Goal: Information Seeking & Learning: Understand process/instructions

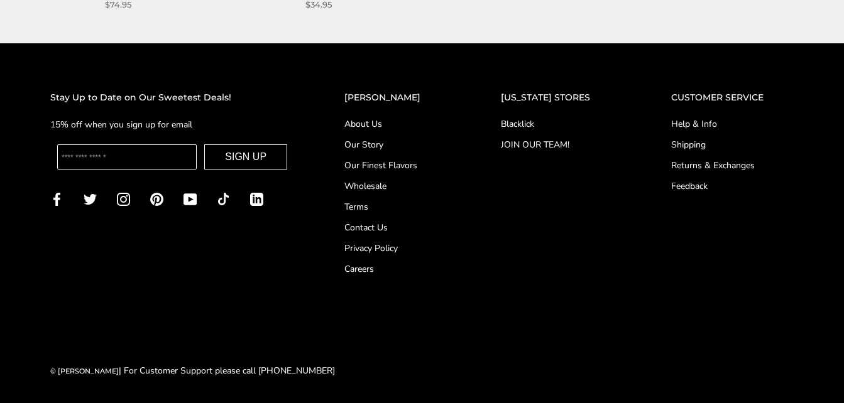
scroll to position [1039, 0]
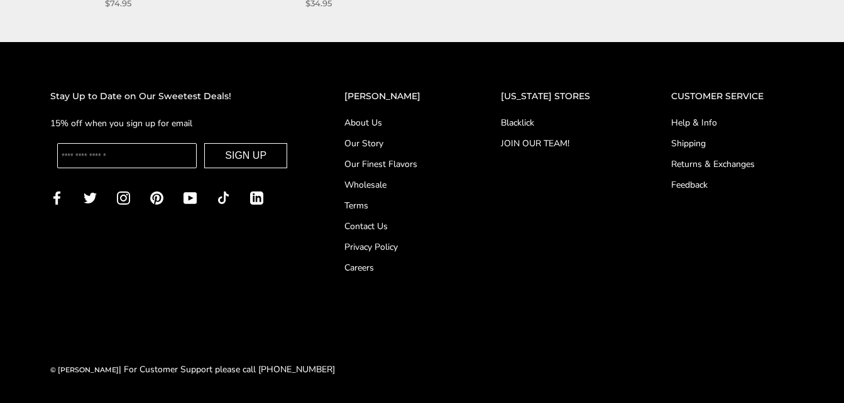
click at [686, 139] on link "Shipping" at bounding box center [732, 143] width 123 height 13
